Goal: Task Accomplishment & Management: Manage account settings

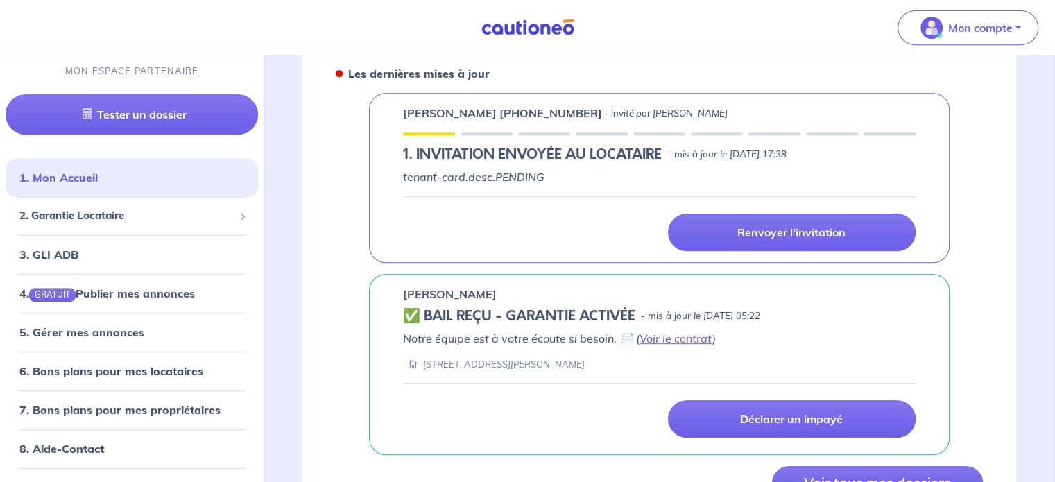
scroll to position [555, 0]
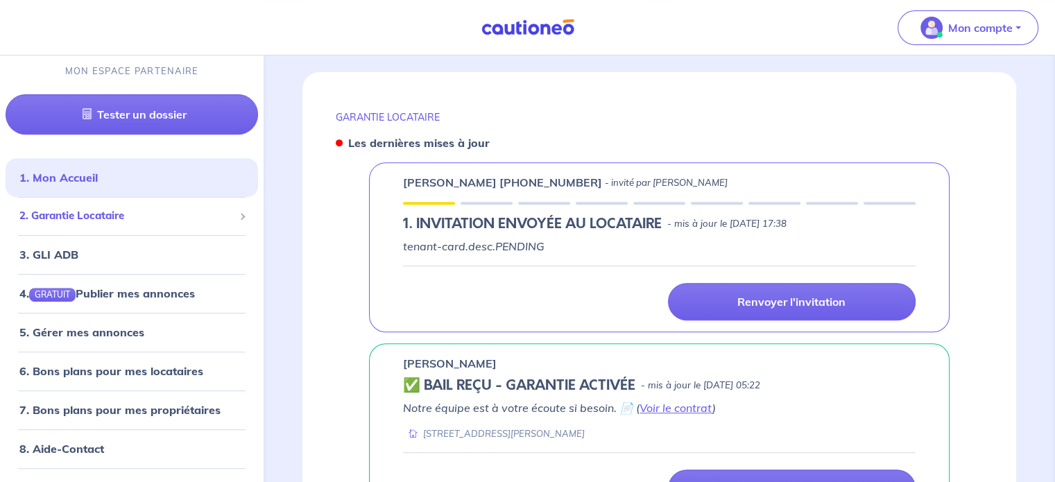
click at [166, 222] on span "2. Garantie Locataire" at bounding box center [126, 217] width 214 height 16
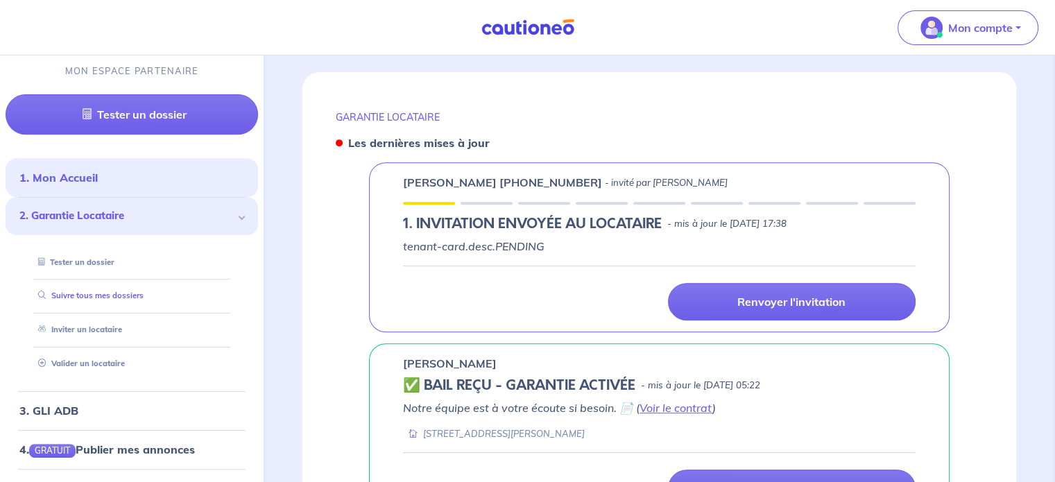
click at [144, 293] on link "Suivre tous mes dossiers" at bounding box center [88, 296] width 111 height 10
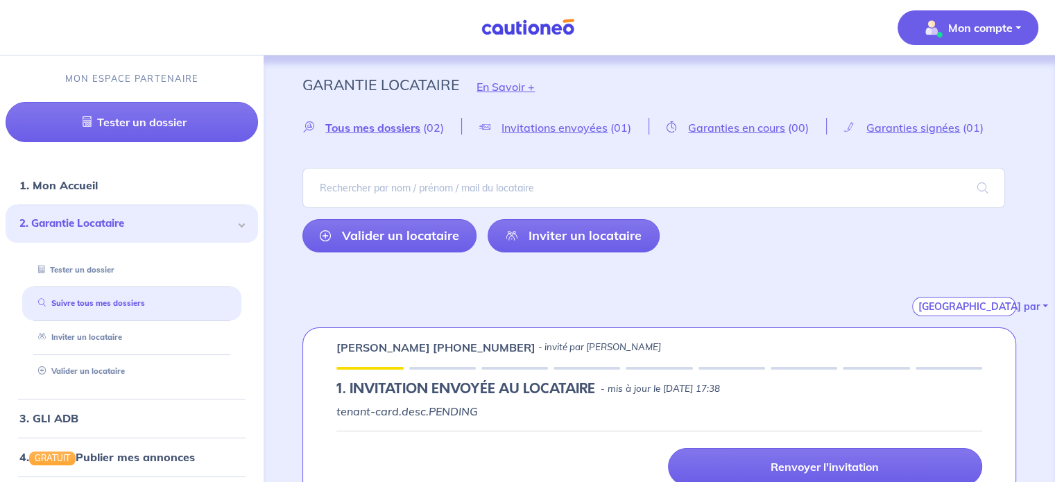
click at [998, 30] on p "Mon compte" at bounding box center [980, 27] width 65 height 17
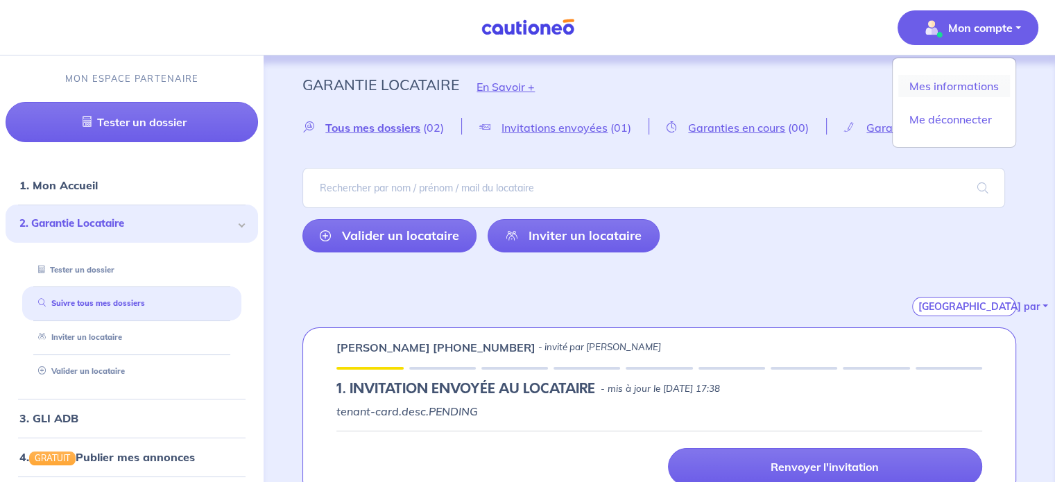
click at [975, 85] on link "Mes informations" at bounding box center [955, 86] width 112 height 22
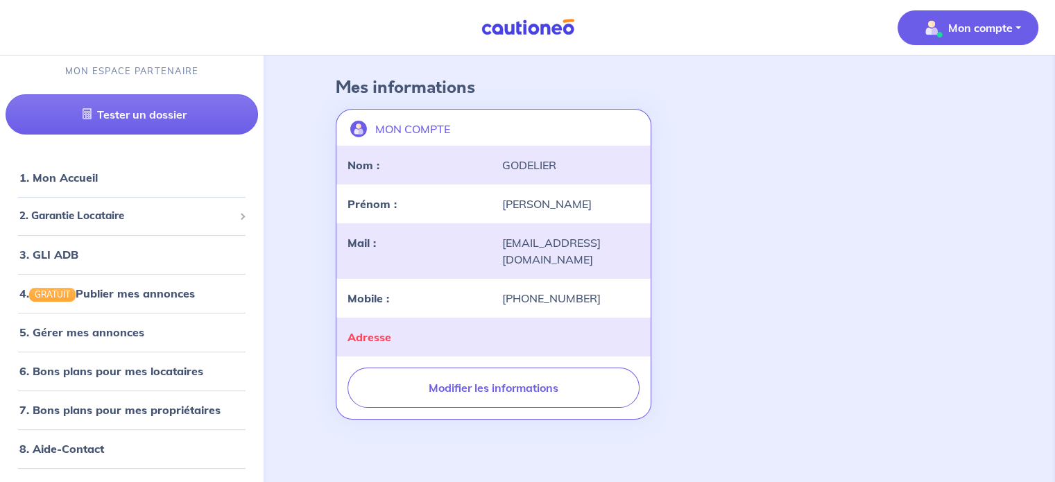
scroll to position [64, 0]
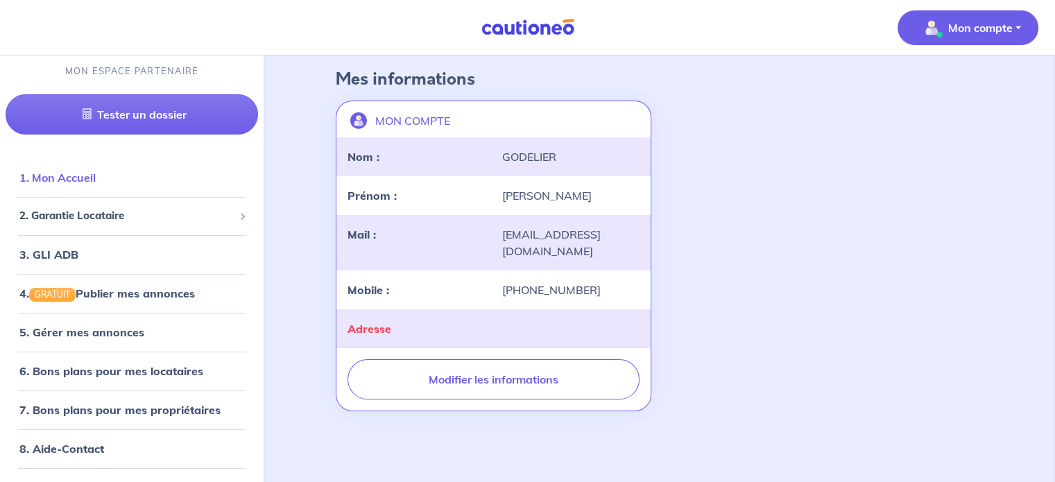
click at [67, 180] on link "1. Mon Accueil" at bounding box center [57, 178] width 76 height 14
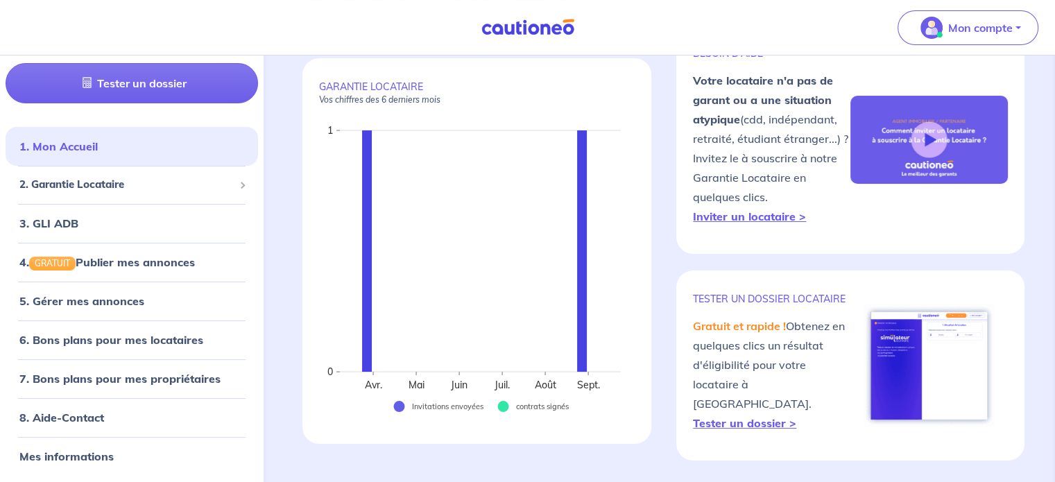
scroll to position [139, 0]
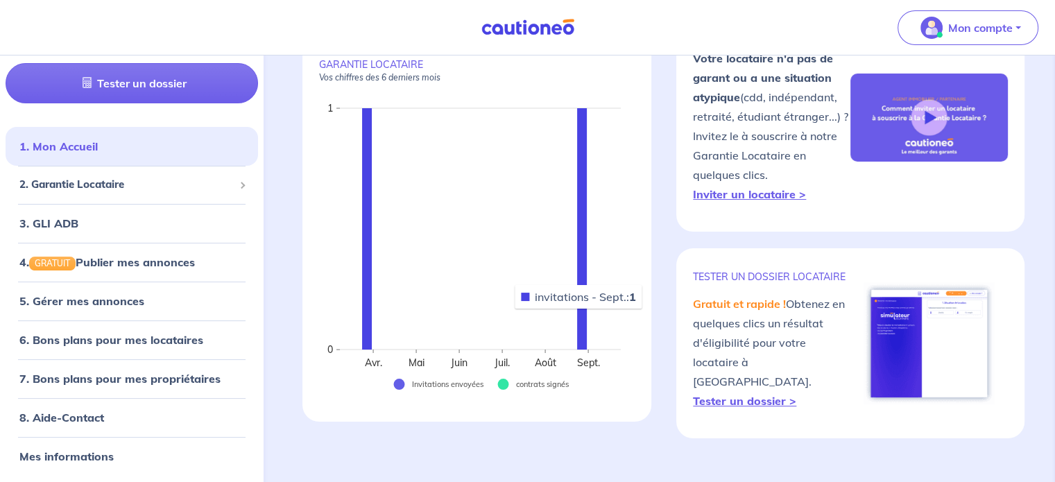
click at [579, 309] on rect at bounding box center [582, 228] width 10 height 241
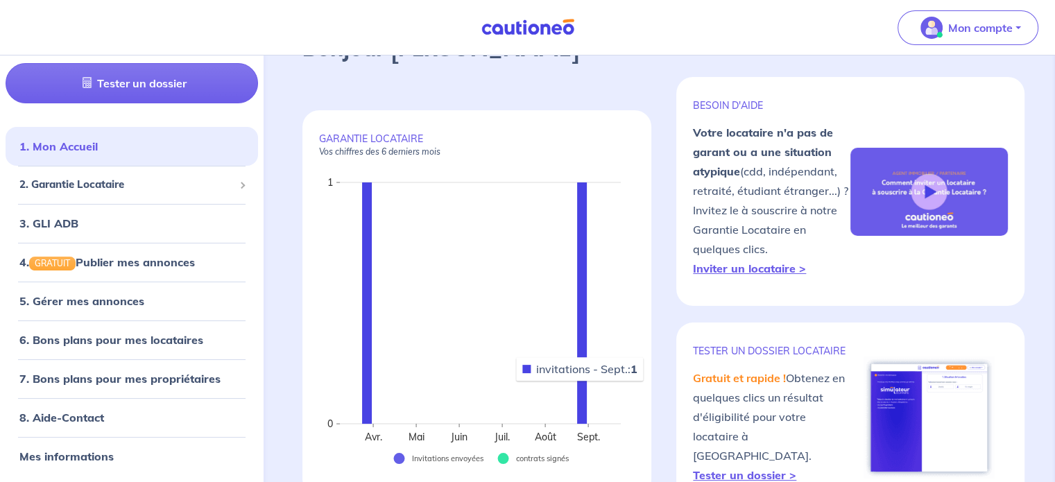
scroll to position [0, 0]
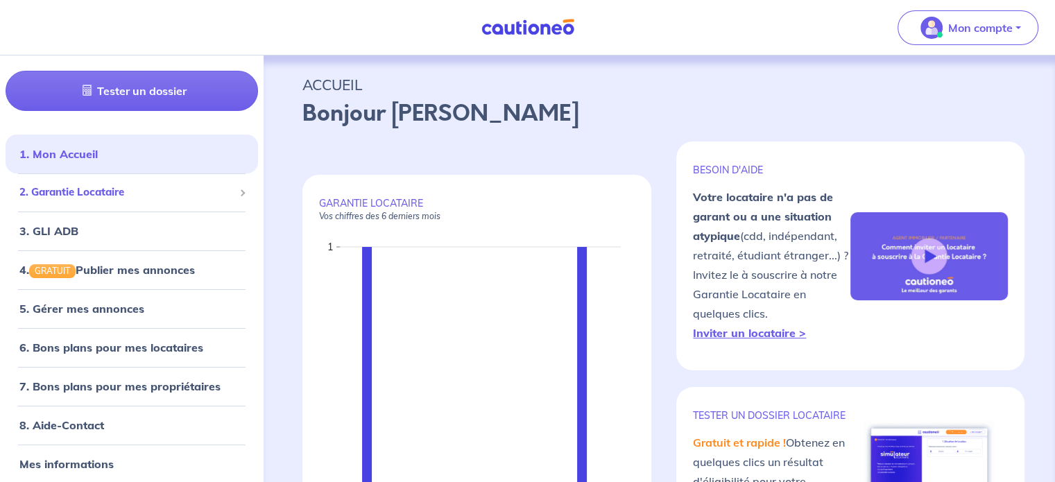
click at [117, 191] on span "2. Garantie Locataire" at bounding box center [126, 193] width 214 height 16
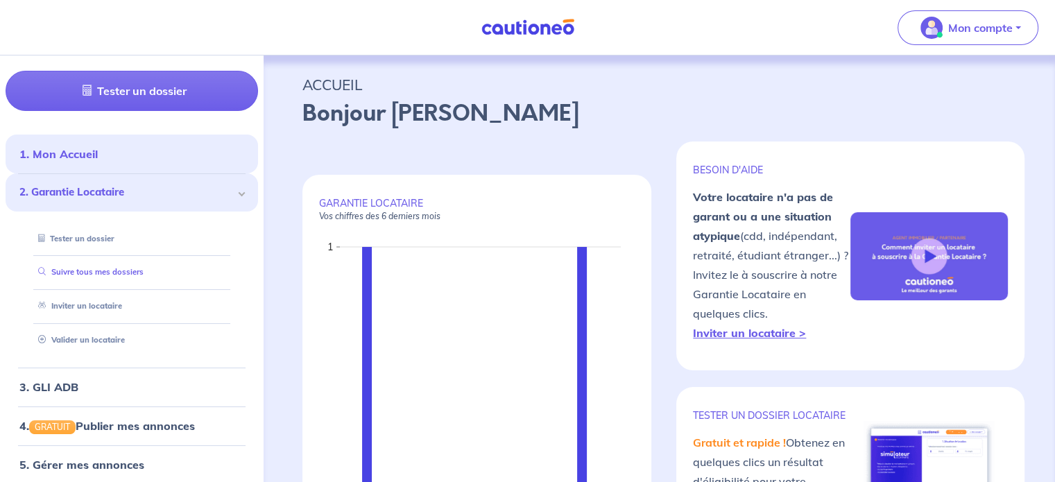
click at [119, 273] on link "Suivre tous mes dossiers" at bounding box center [88, 272] width 111 height 10
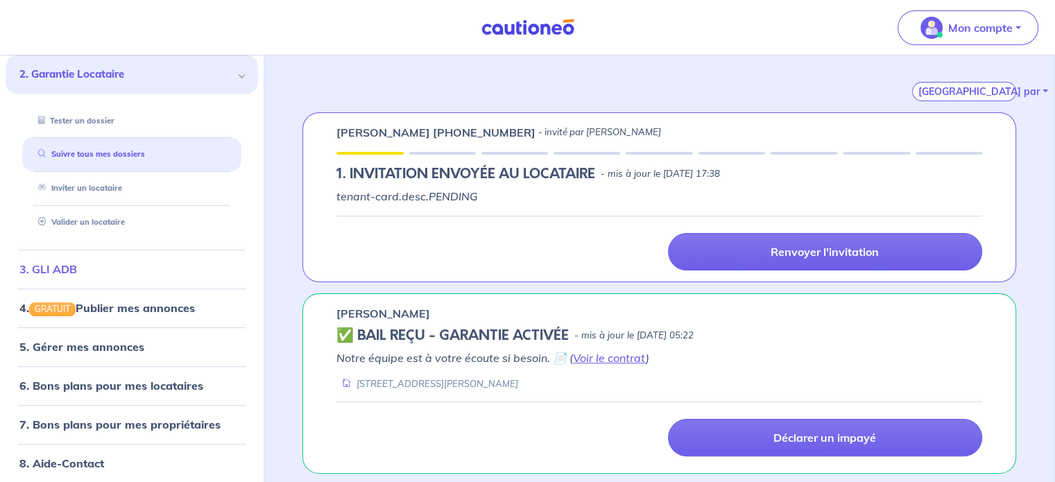
scroll to position [188, 0]
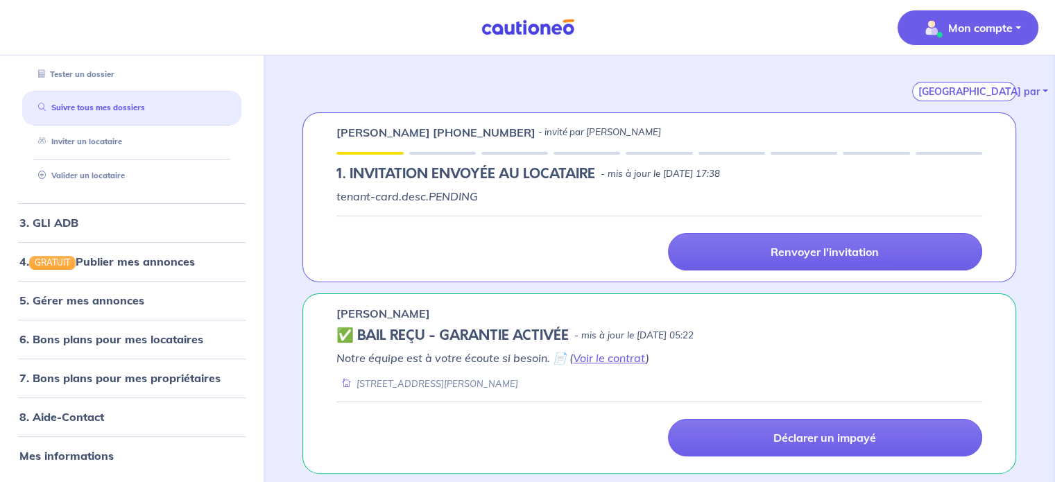
click at [1016, 26] on button "Mon compte" at bounding box center [968, 27] width 141 height 35
click at [987, 85] on link "Mes informations" at bounding box center [955, 86] width 112 height 22
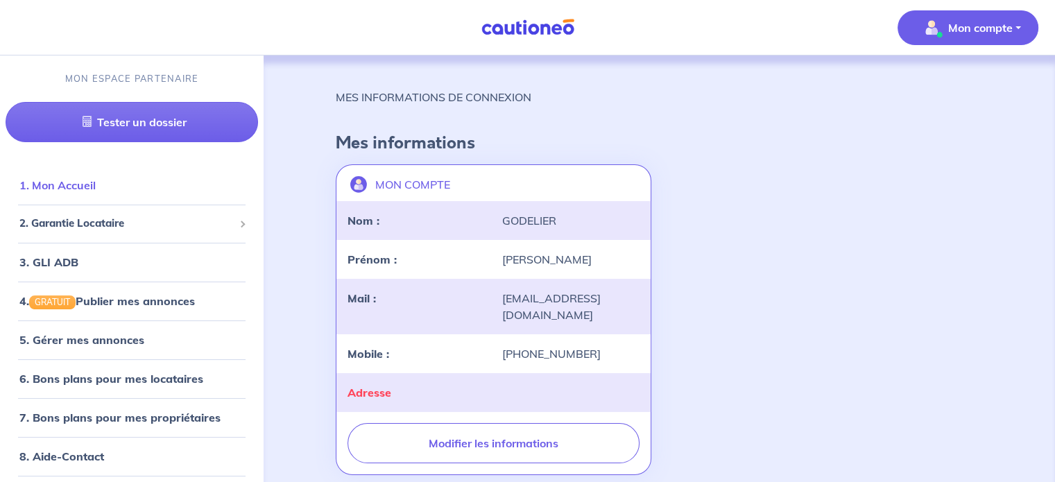
click at [96, 183] on link "1. Mon Accueil" at bounding box center [57, 185] width 76 height 14
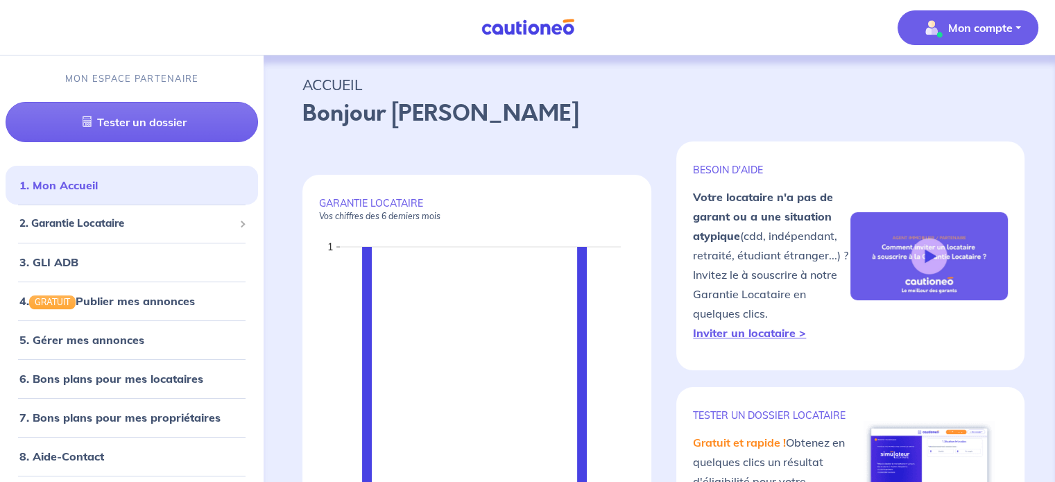
click at [1015, 36] on button "Mon compte" at bounding box center [968, 27] width 141 height 35
click at [935, 90] on link "Mes informations" at bounding box center [955, 86] width 112 height 22
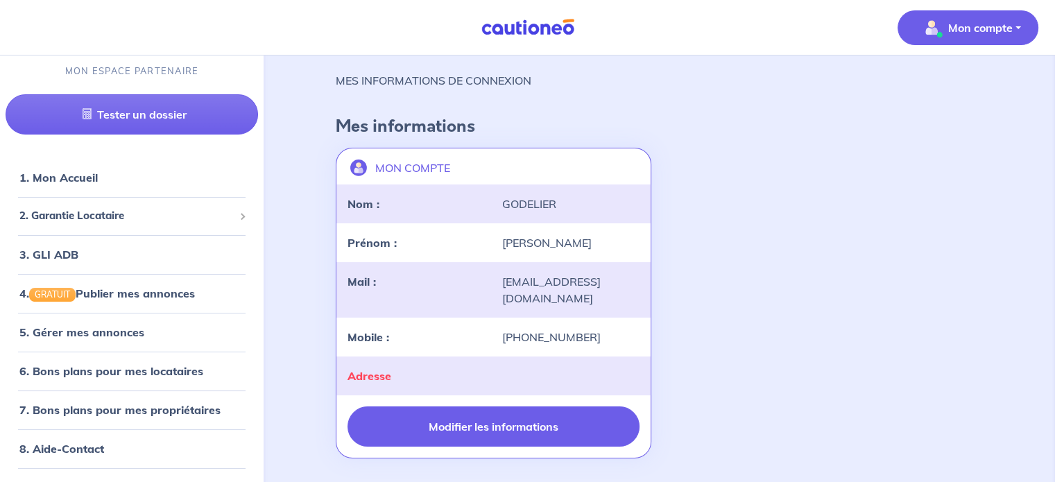
scroll to position [64, 0]
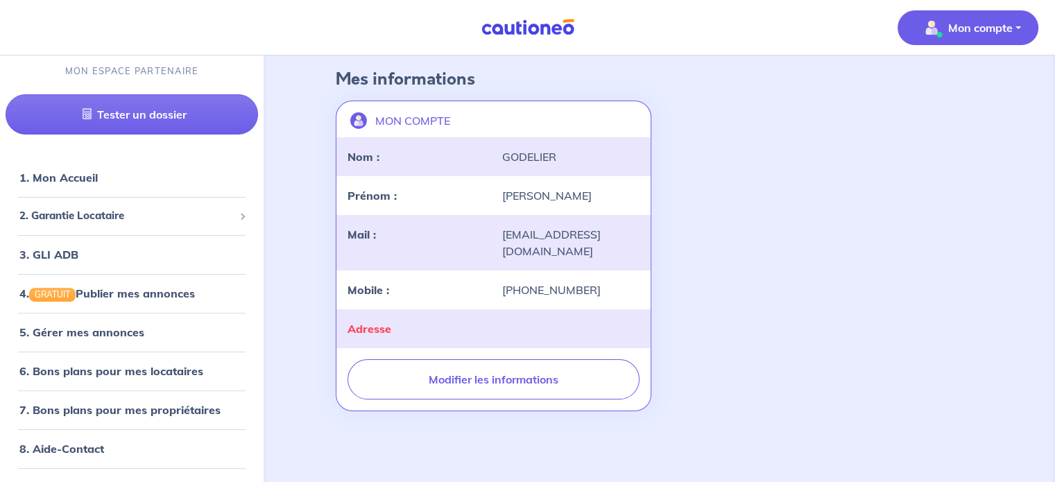
click at [1011, 24] on p "Mon compte" at bounding box center [980, 27] width 65 height 17
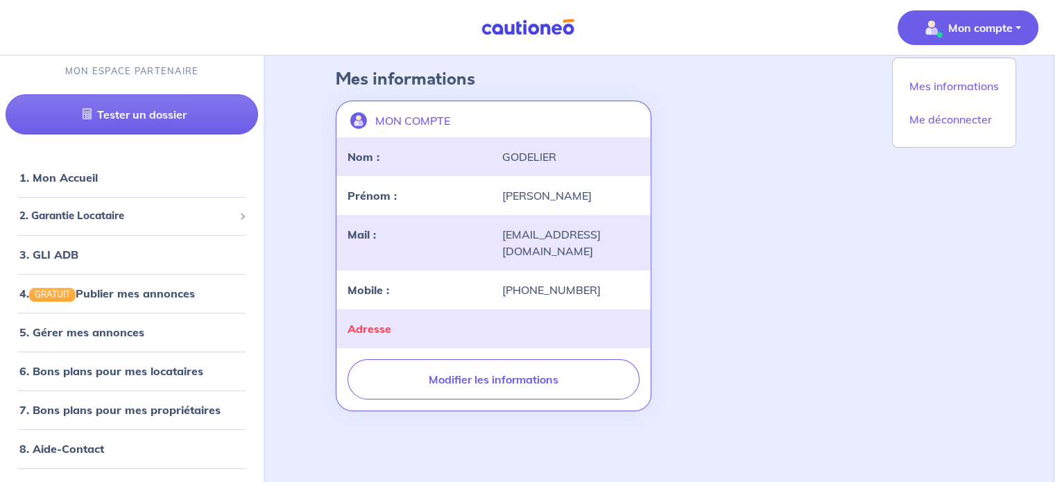
click at [826, 172] on div "MON COMPTE landlord-id BAh7CEkiCGdpZAY6BkVUSSJWZ2lkOi8vY2F1dGlvbmVvLWNvcmUvVXNl…" at bounding box center [659, 256] width 664 height 322
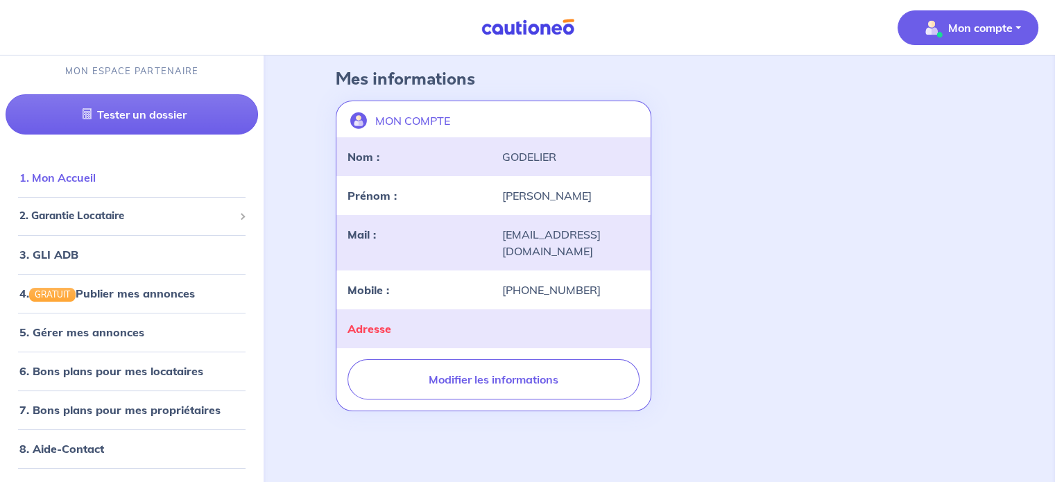
click at [87, 182] on link "1. Mon Accueil" at bounding box center [57, 178] width 76 height 14
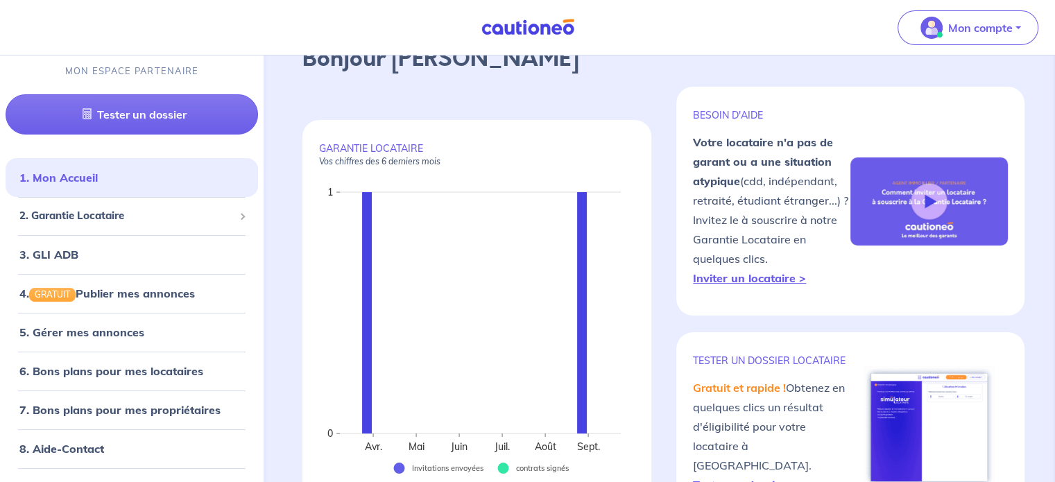
scroll to position [69, 0]
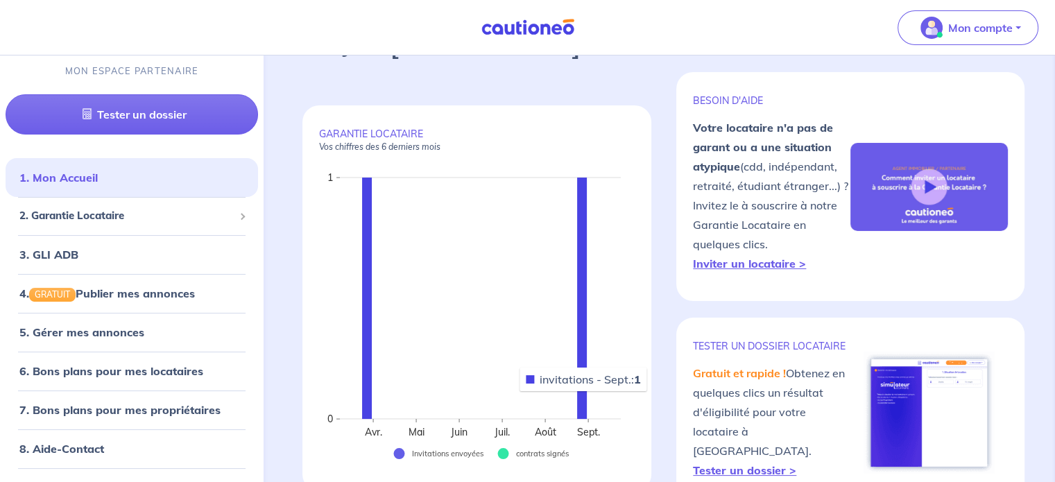
click at [583, 393] on rect at bounding box center [582, 298] width 10 height 241
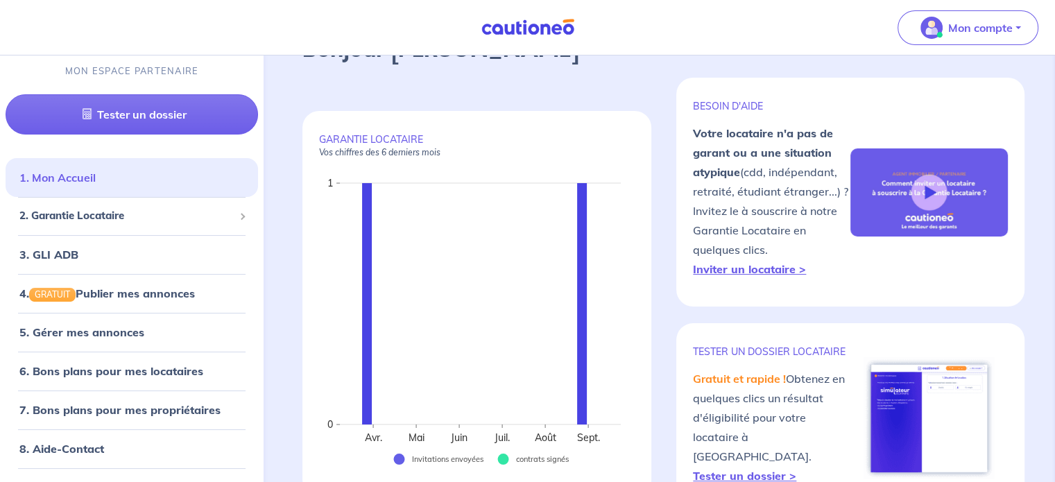
scroll to position [0, 0]
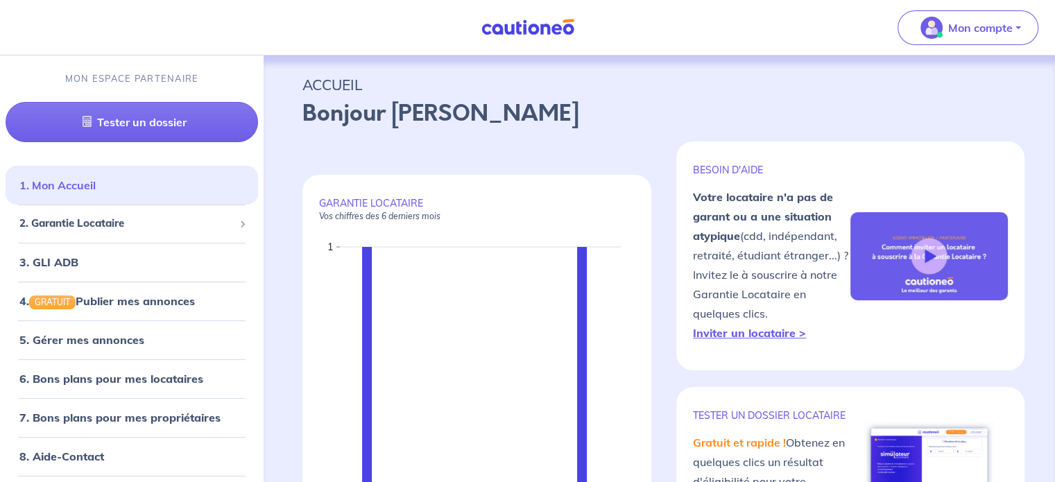
click at [96, 189] on link "1. Mon Accueil" at bounding box center [57, 185] width 76 height 14
click at [99, 232] on div "2. Garantie Locataire" at bounding box center [132, 223] width 253 height 27
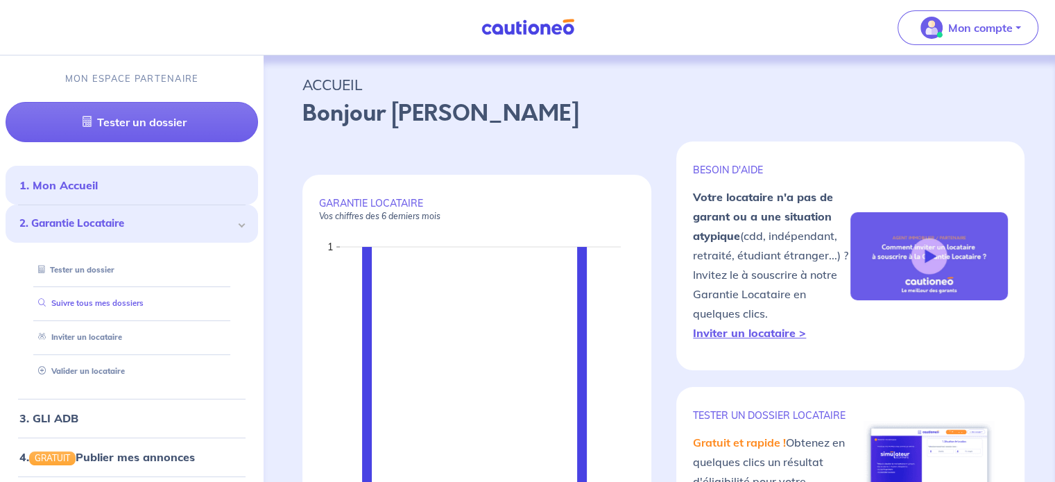
click at [92, 302] on link "Suivre tous mes dossiers" at bounding box center [88, 303] width 111 height 10
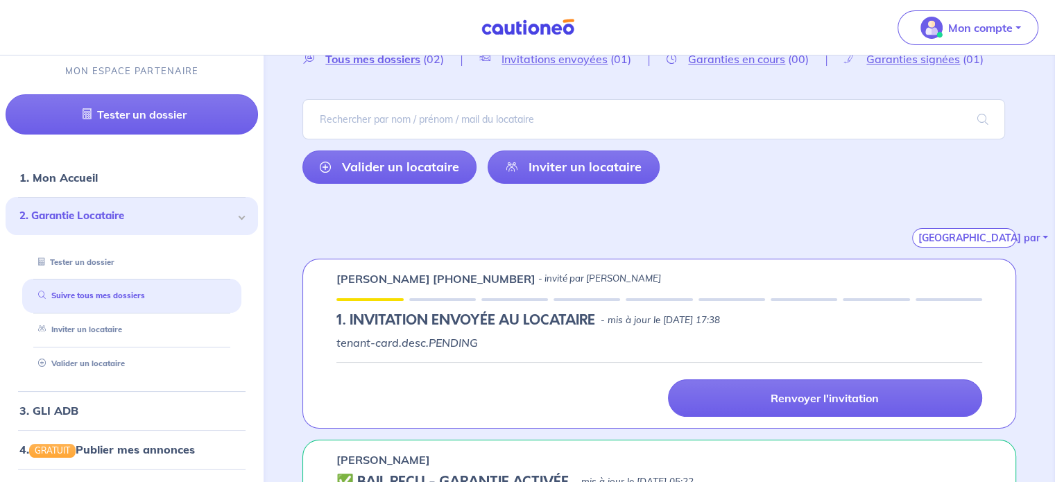
scroll to position [69, 0]
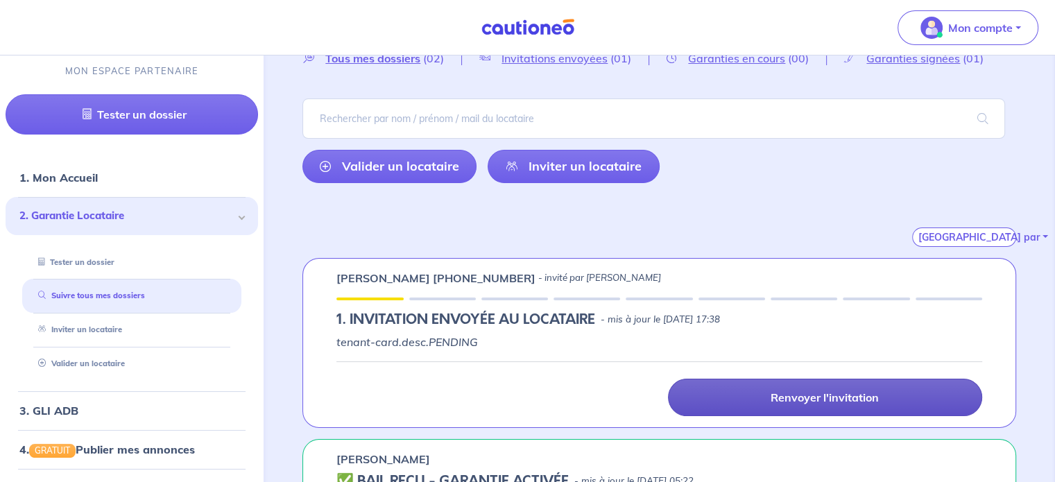
click at [792, 395] on p "Renvoyer l'invitation" at bounding box center [825, 398] width 108 height 14
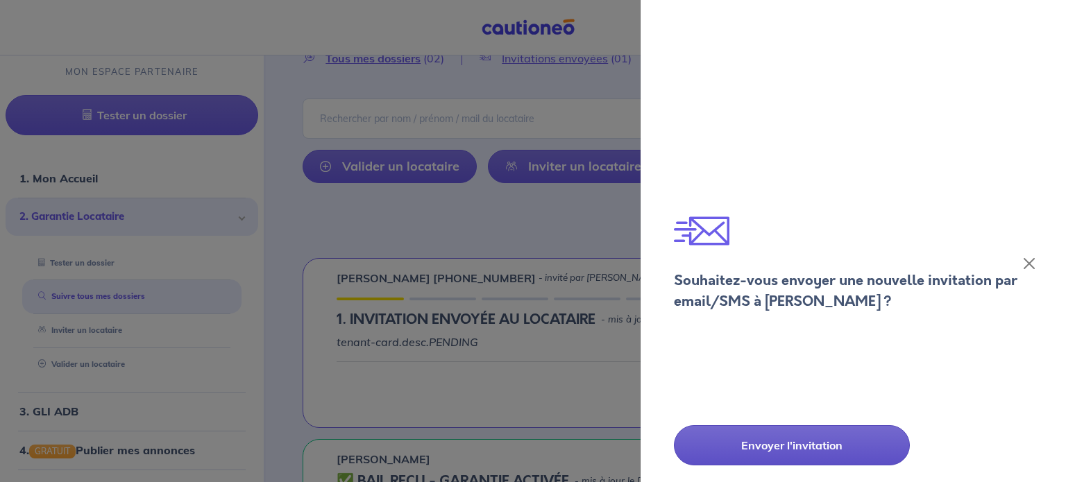
click at [741, 447] on p "Envoyer l'invitation" at bounding box center [792, 445] width 168 height 17
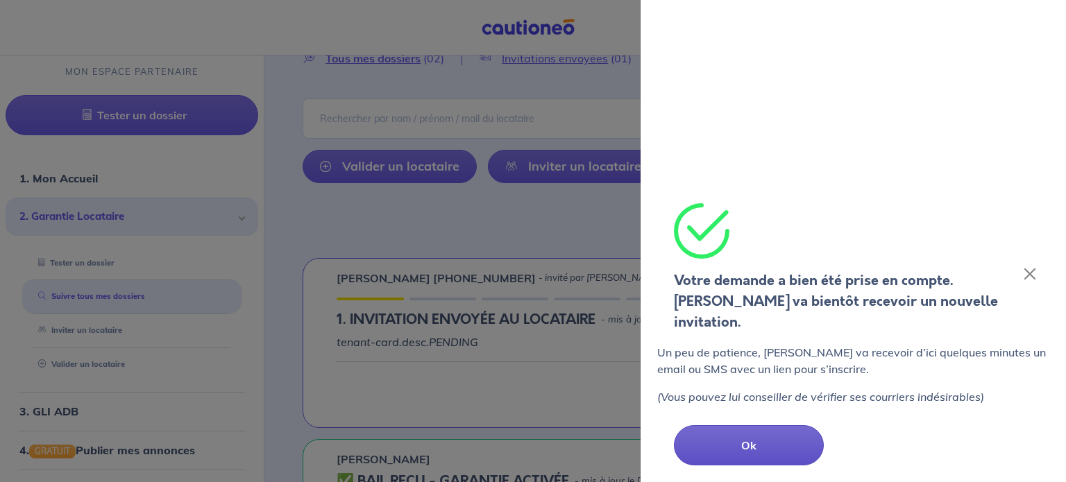
click at [742, 450] on p "Ok" at bounding box center [749, 445] width 82 height 17
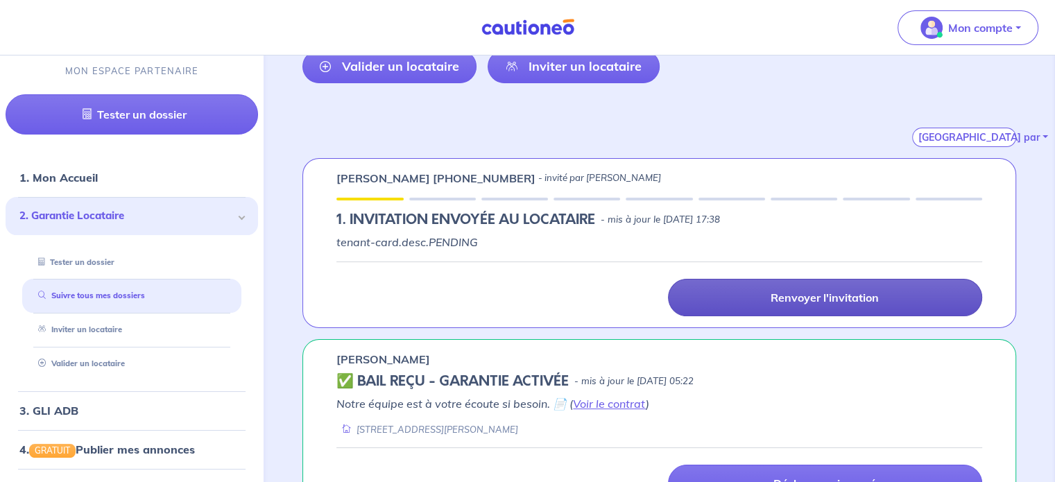
scroll to position [139, 0]
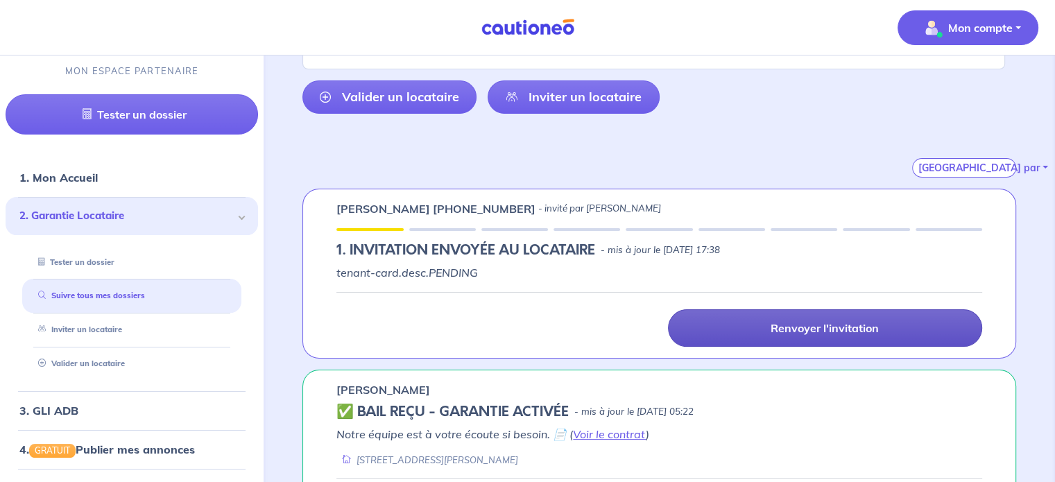
click at [970, 33] on p "Mon compte" at bounding box center [980, 27] width 65 height 17
click at [957, 88] on link "Mes informations" at bounding box center [955, 86] width 112 height 22
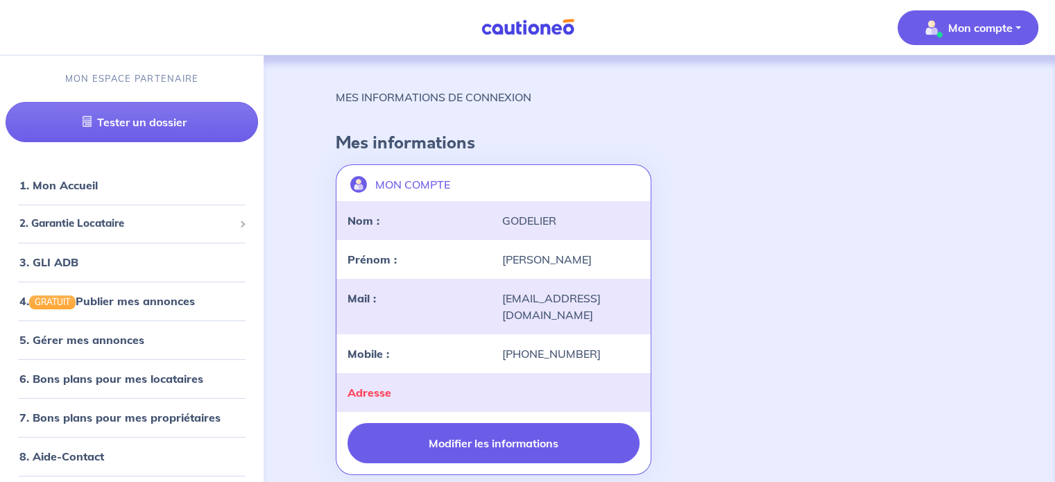
click at [453, 443] on button "Modifier les informations" at bounding box center [493, 443] width 291 height 40
select select "FR"
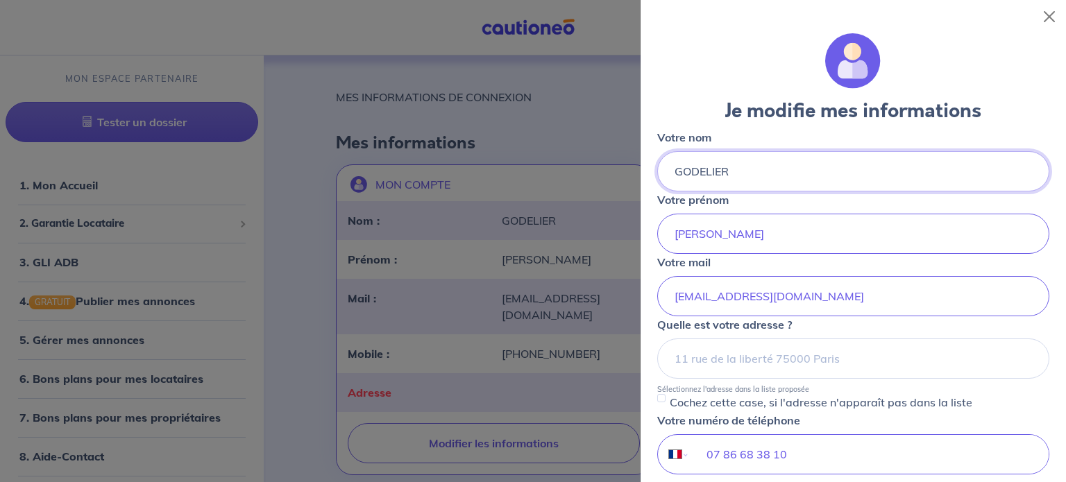
drag, startPoint x: 766, startPoint y: 172, endPoint x: 624, endPoint y: 171, distance: 141.5
click at [624, 171] on body "Mon compte MON ESPACE PARTENAIRE Tester un dossier 1. Mon Accueil 2. Garantie L…" at bounding box center [533, 273] width 1066 height 547
type input "CHUFFART"
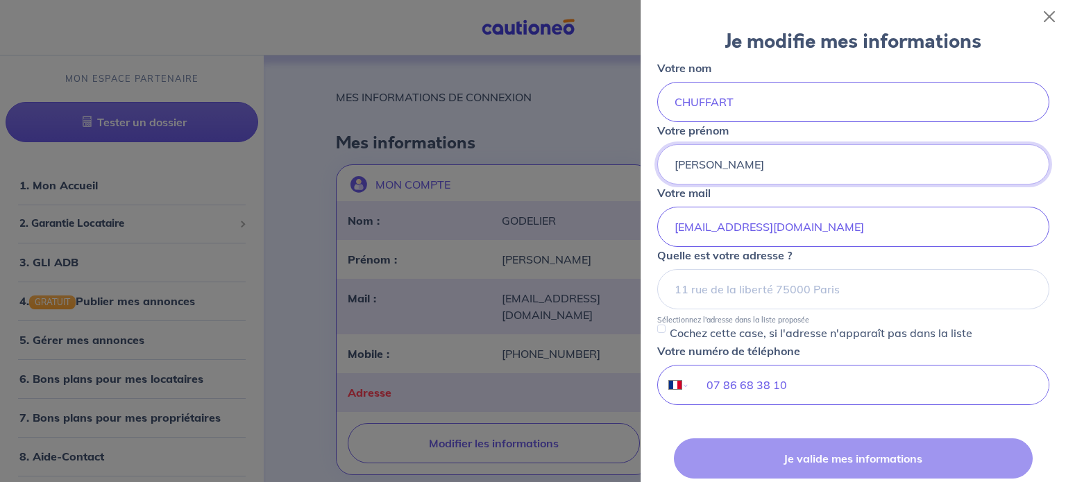
type input "Géraldine"
click at [783, 470] on div "Je valide mes informations Annuler" at bounding box center [853, 484] width 392 height 92
click at [923, 443] on div "Je valide mes informations Annuler" at bounding box center [853, 484] width 392 height 92
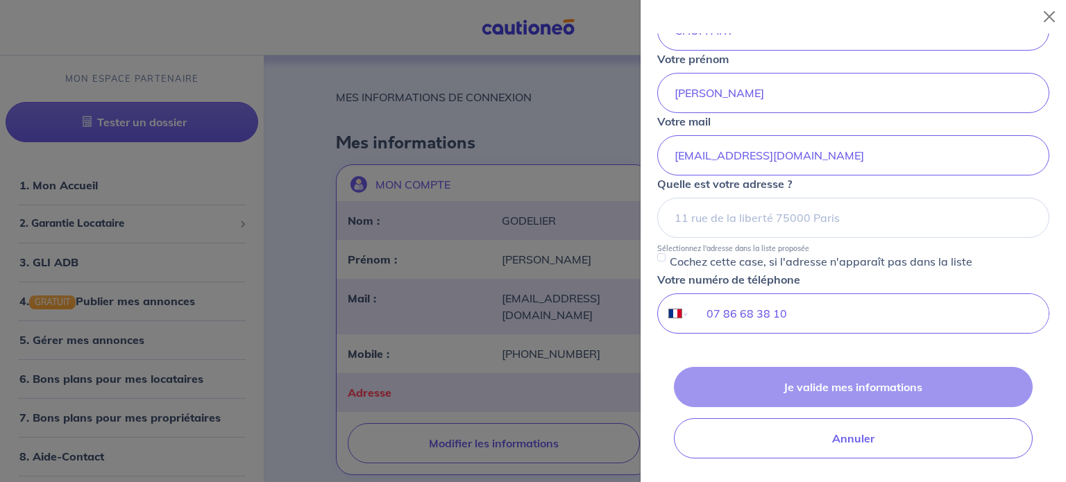
scroll to position [139, 0]
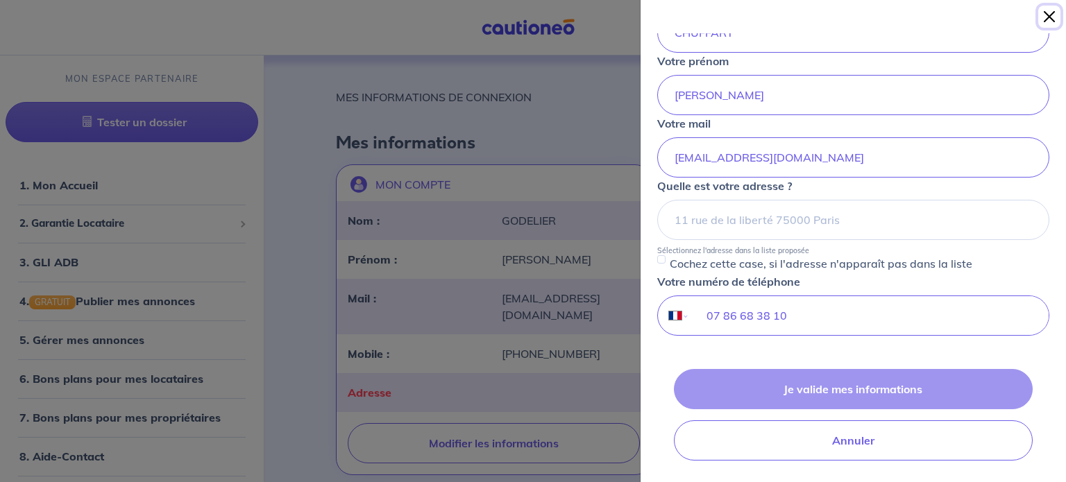
click at [1053, 22] on button "Close" at bounding box center [1049, 17] width 22 height 22
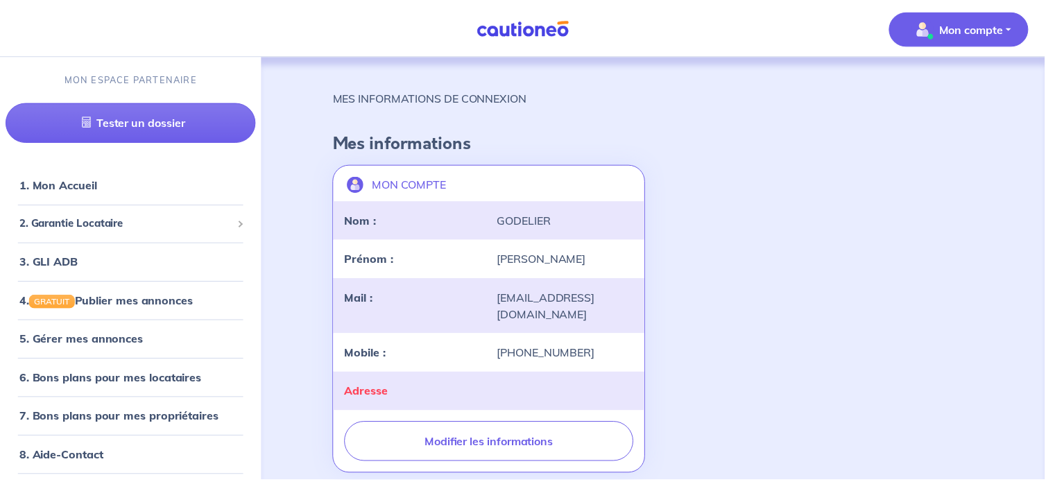
scroll to position [0, 0]
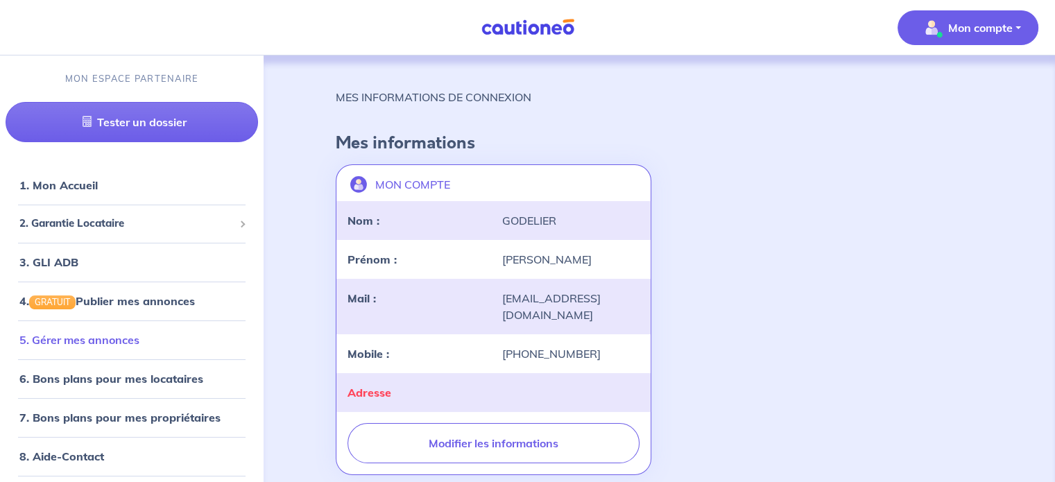
click at [114, 338] on link "5. Gérer mes annonces" at bounding box center [79, 340] width 120 height 14
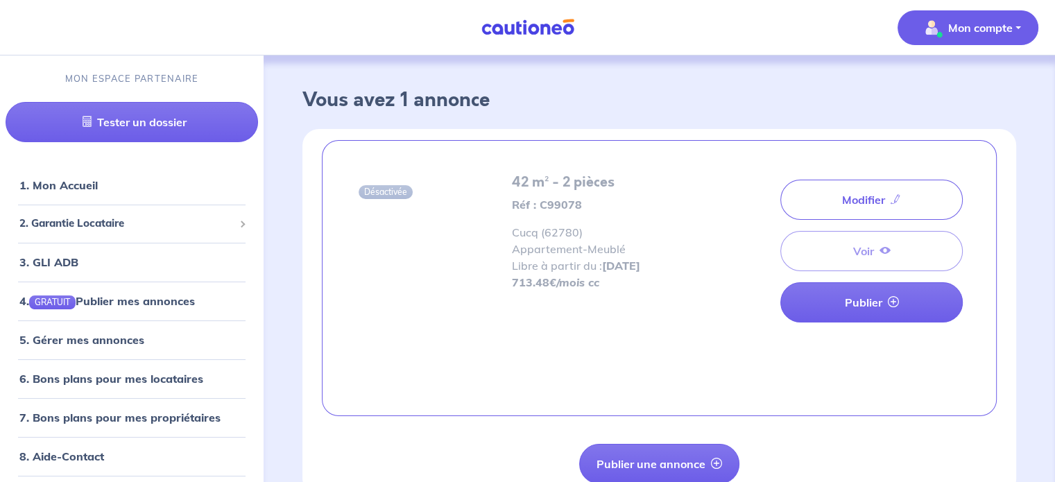
click at [980, 33] on p "Mon compte" at bounding box center [980, 27] width 65 height 17
click at [955, 83] on link "Mes informations" at bounding box center [955, 86] width 112 height 22
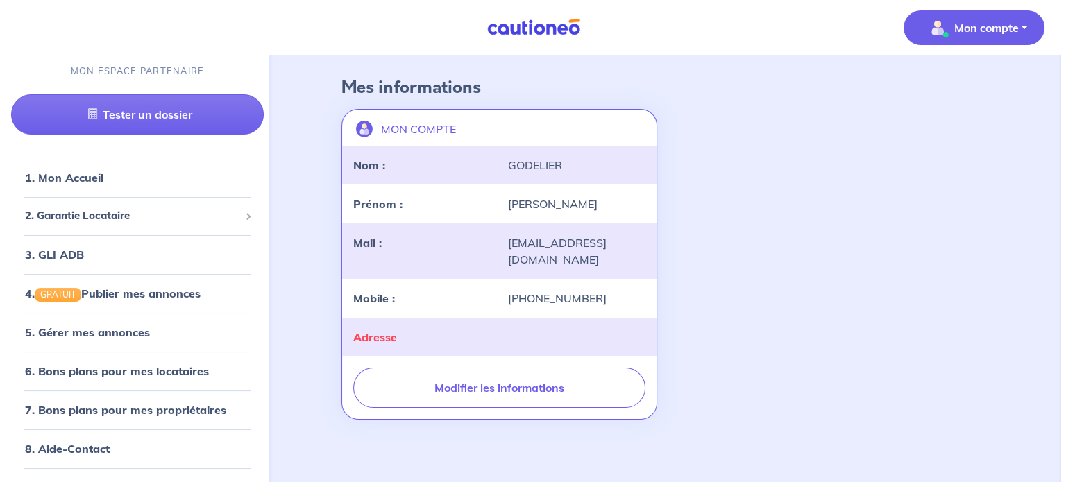
scroll to position [64, 0]
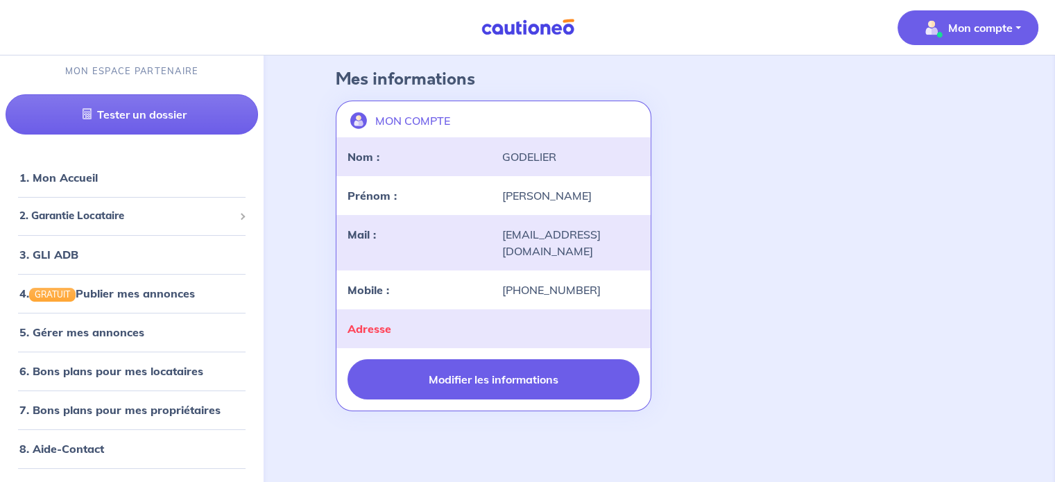
click at [487, 378] on button "Modifier les informations" at bounding box center [493, 379] width 291 height 40
select select "FR"
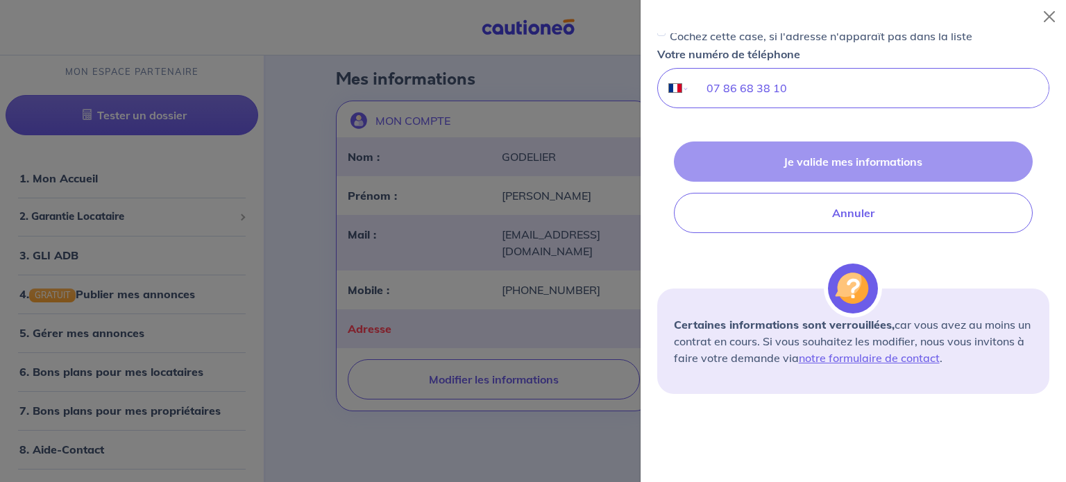
scroll to position [386, 0]
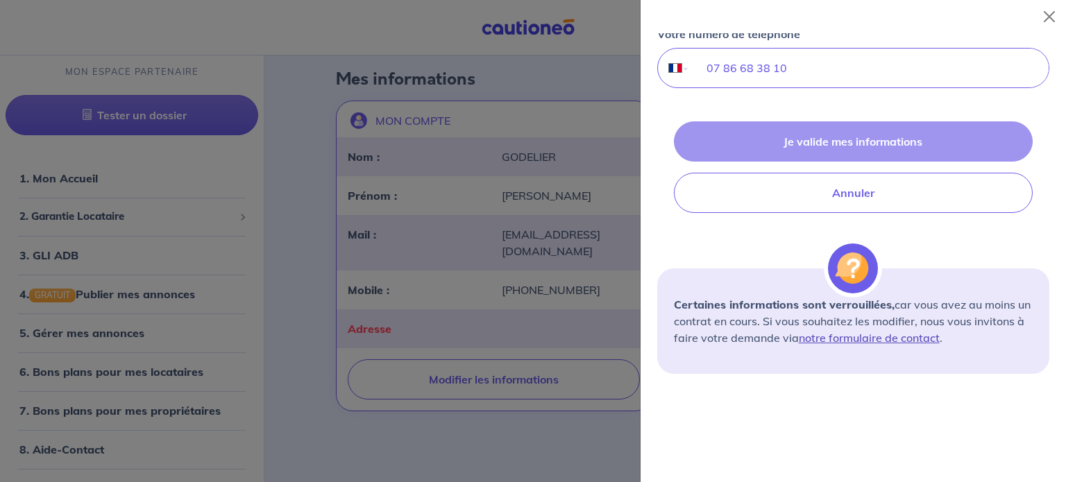
click at [888, 338] on link "notre formulaire de contact" at bounding box center [869, 338] width 141 height 14
